Goal: Information Seeking & Learning: Learn about a topic

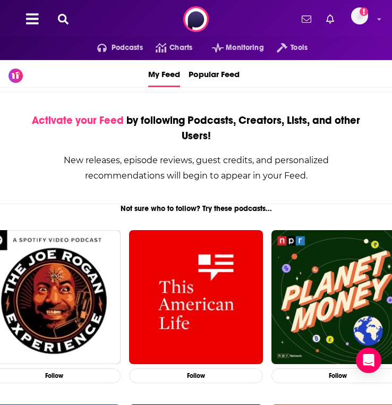
click at [63, 23] on icon at bounding box center [63, 19] width 11 height 11
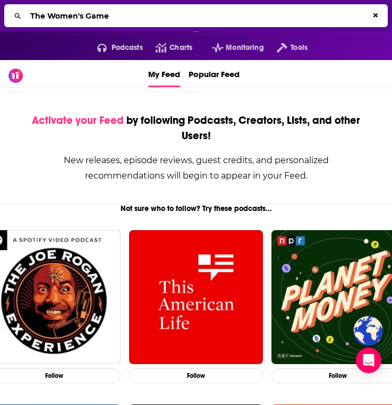
type input "The Women's Game"
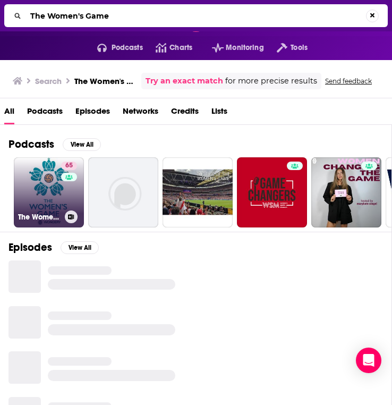
click at [69, 202] on div "65" at bounding box center [70, 185] width 19 height 49
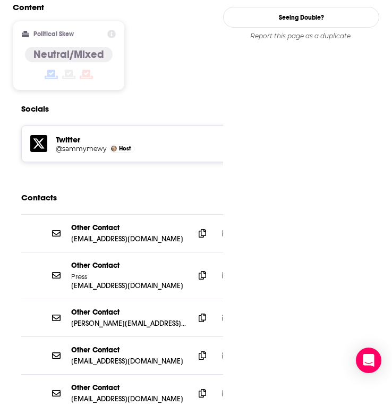
scroll to position [911, 0]
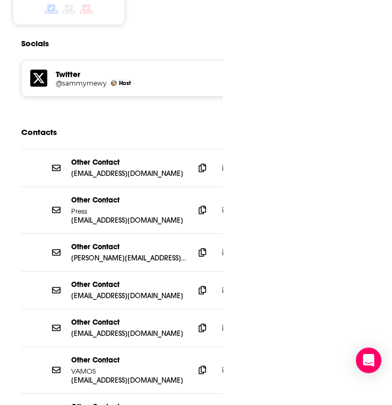
scroll to position [957, 0]
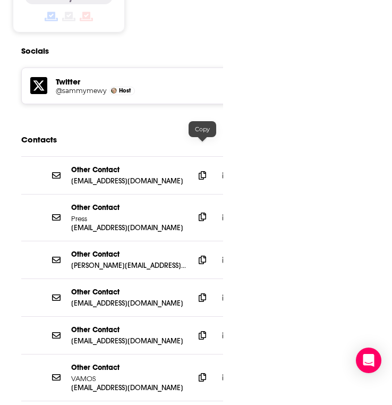
click at [203, 212] on icon at bounding box center [202, 216] width 7 height 8
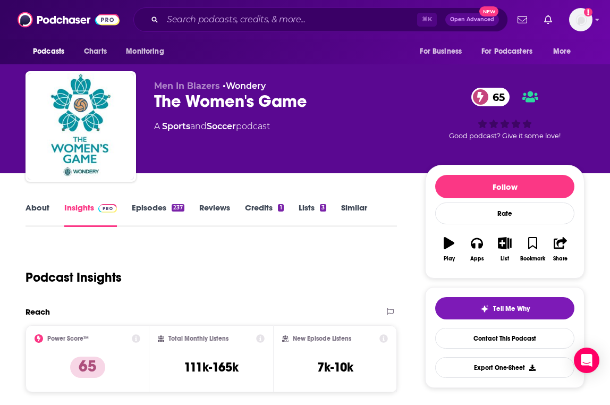
scroll to position [0, 0]
